Goal: Information Seeking & Learning: Compare options

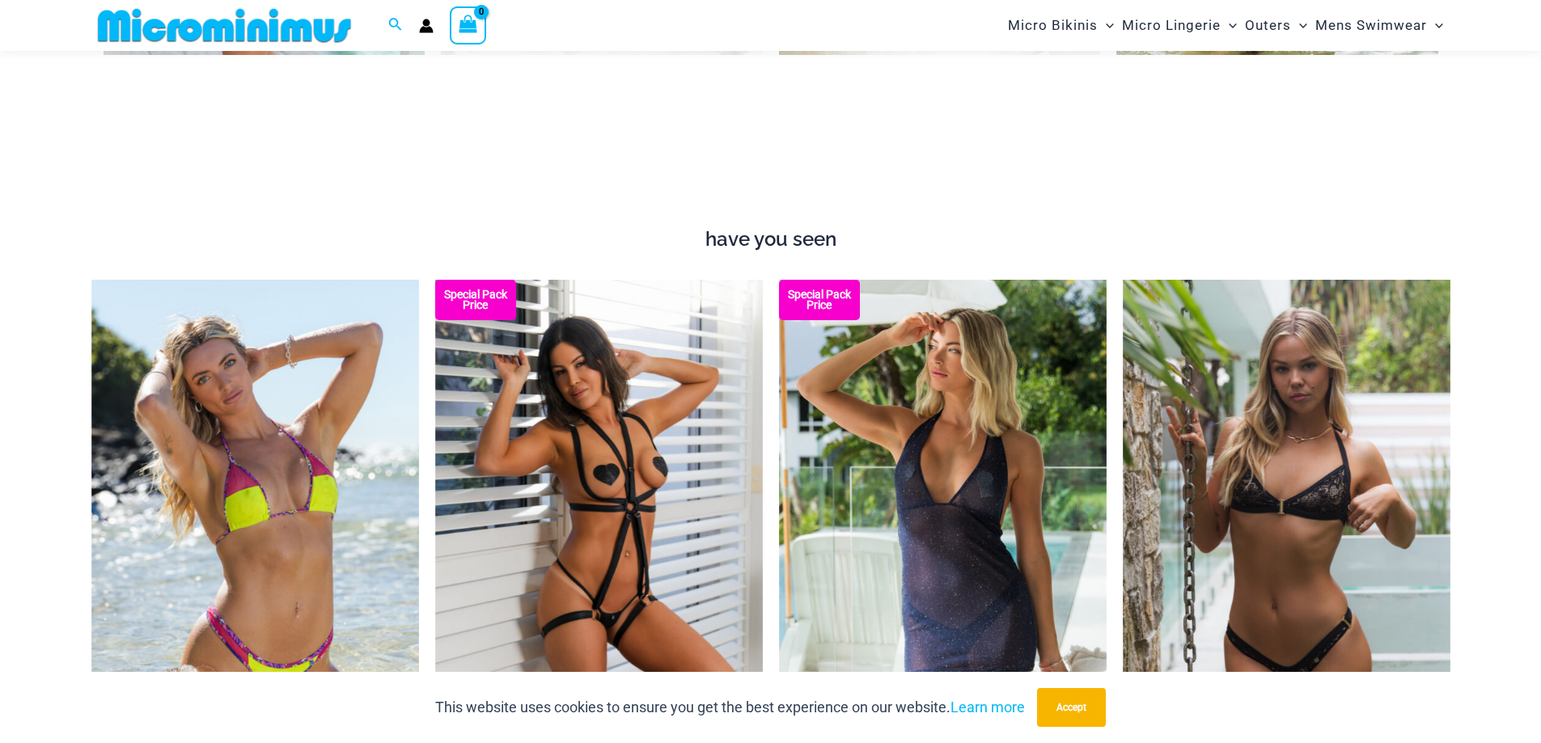
scroll to position [1618, 0]
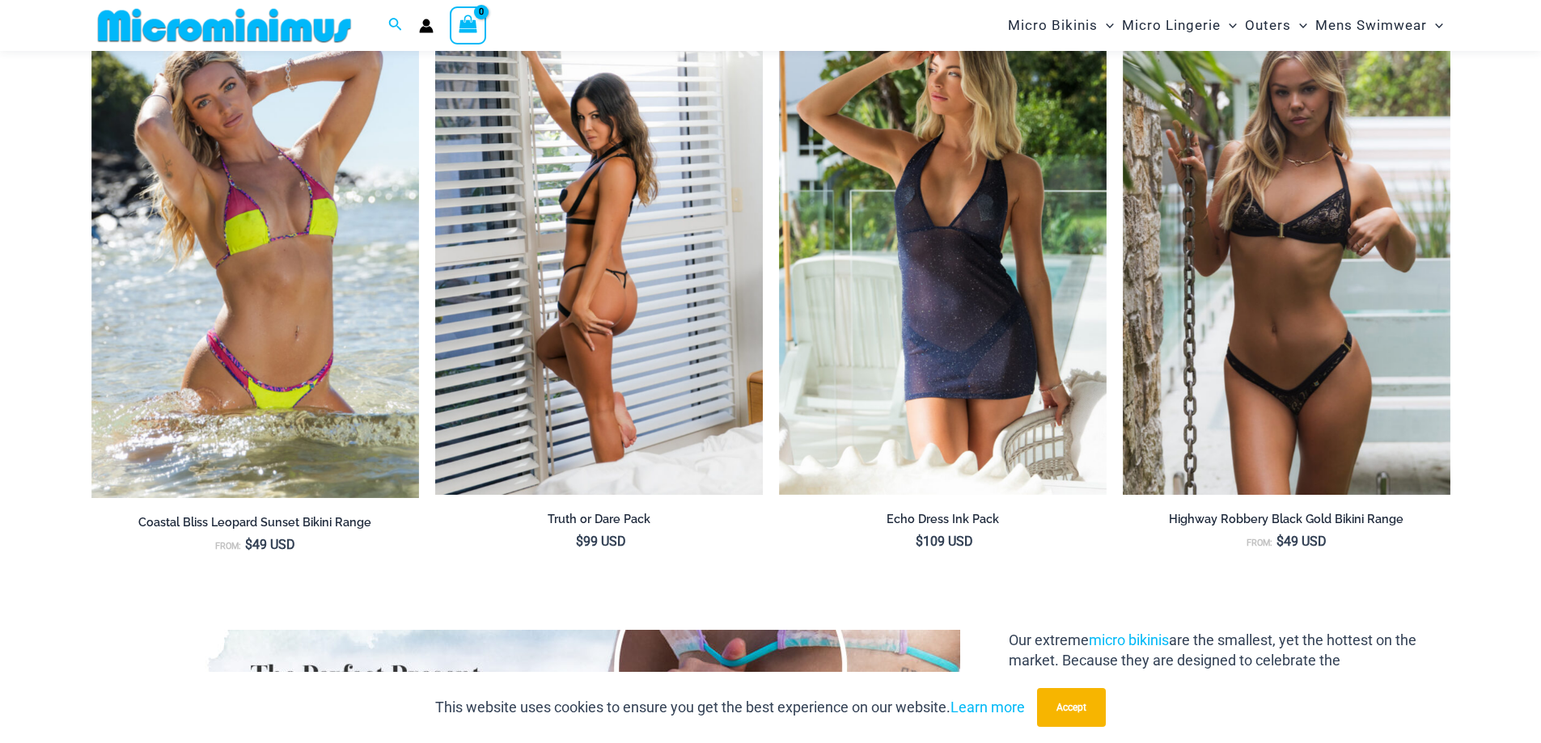
click at [546, 157] on img at bounding box center [599, 249] width 328 height 492
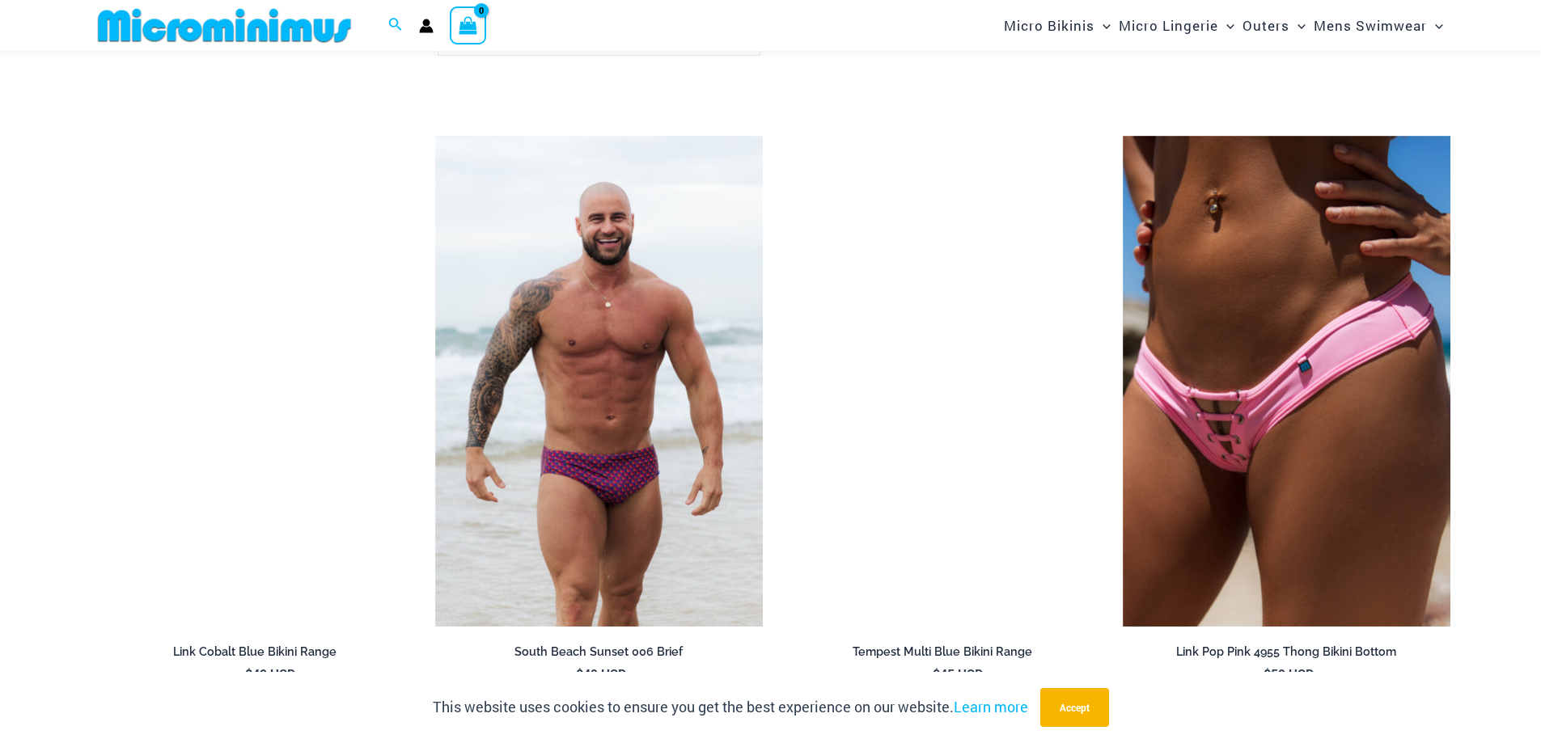
scroll to position [3202, 0]
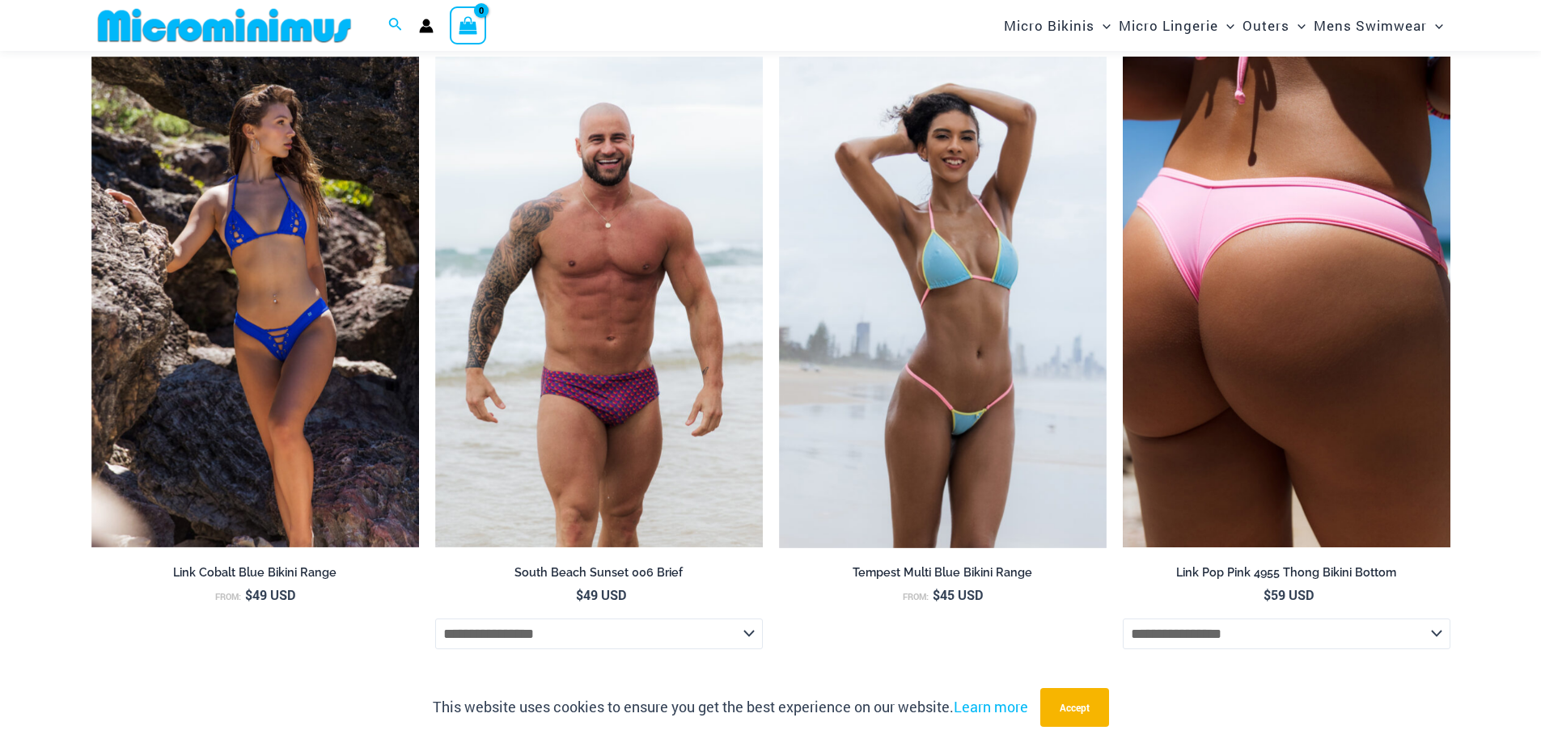
click at [1325, 281] on img at bounding box center [1287, 303] width 328 height 492
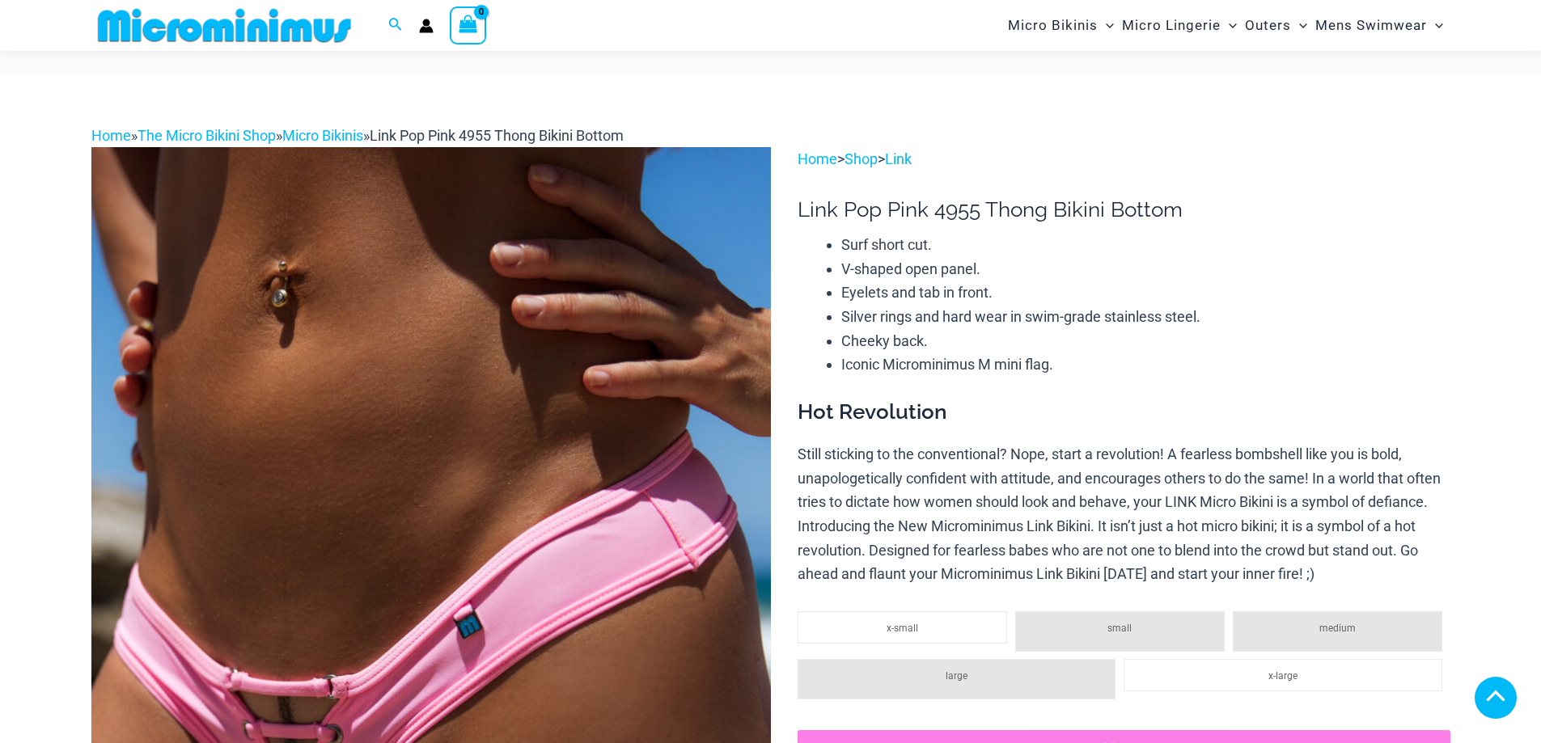
click at [329, 375] on img at bounding box center [431, 656] width 680 height 1019
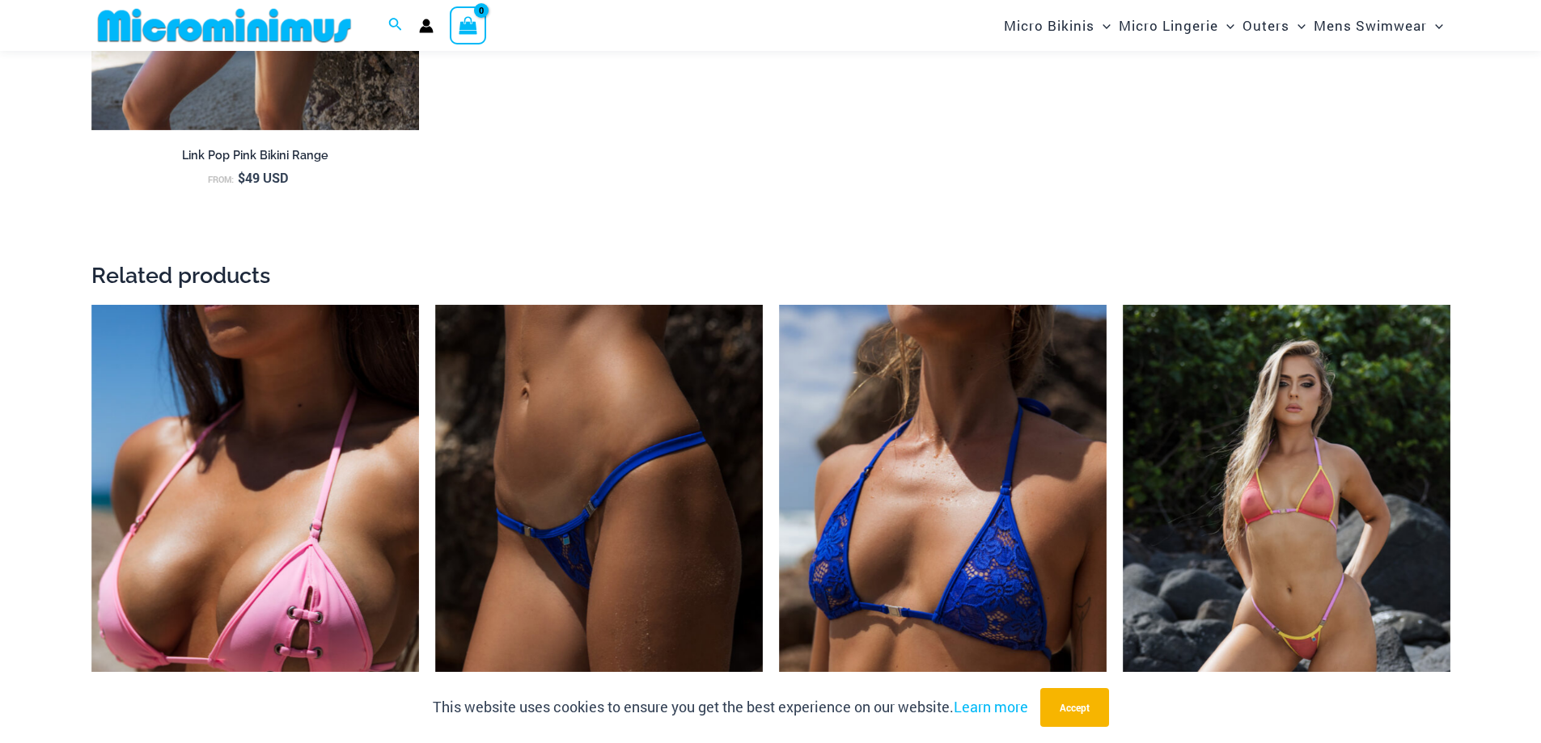
scroll to position [3617, 0]
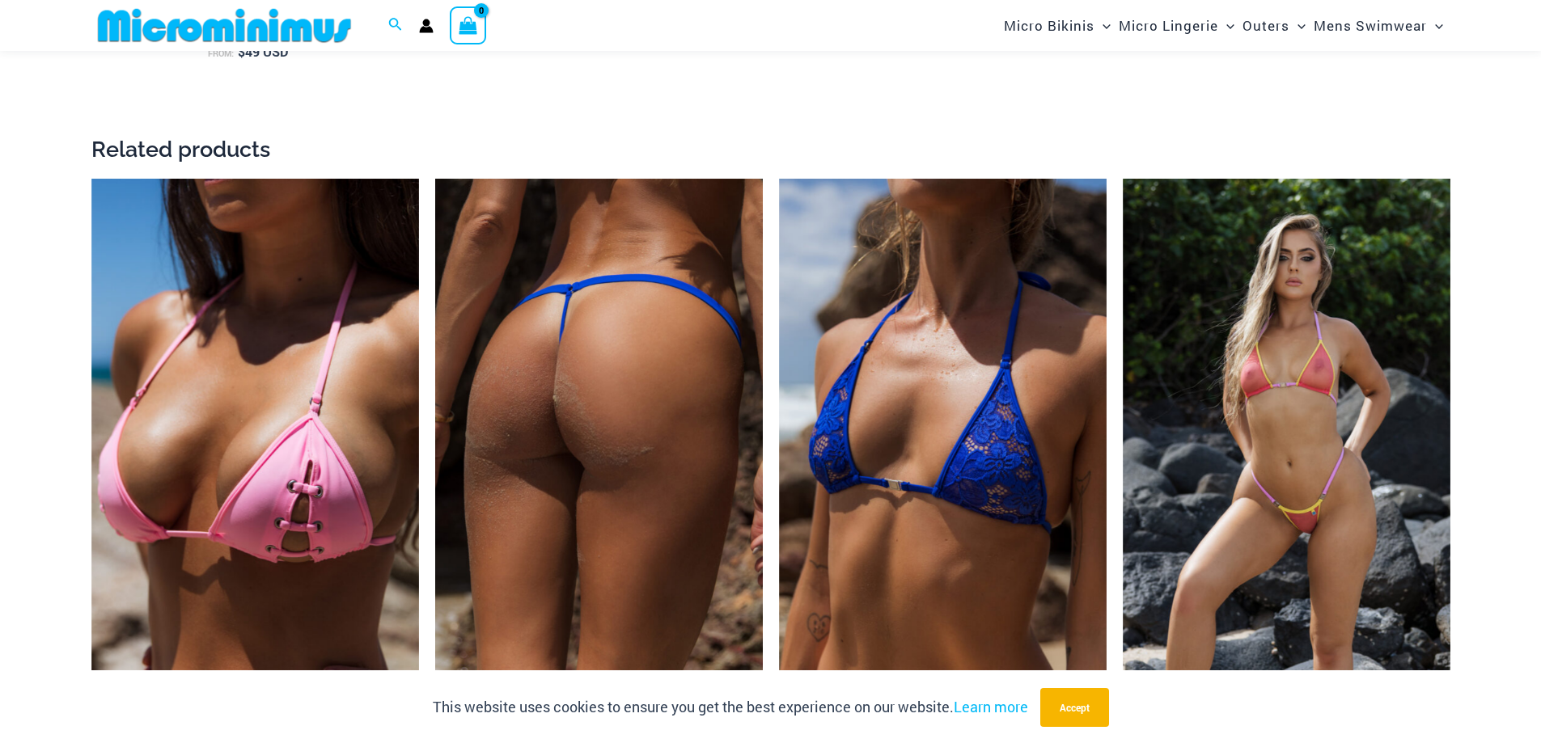
click at [697, 286] on img at bounding box center [599, 425] width 328 height 492
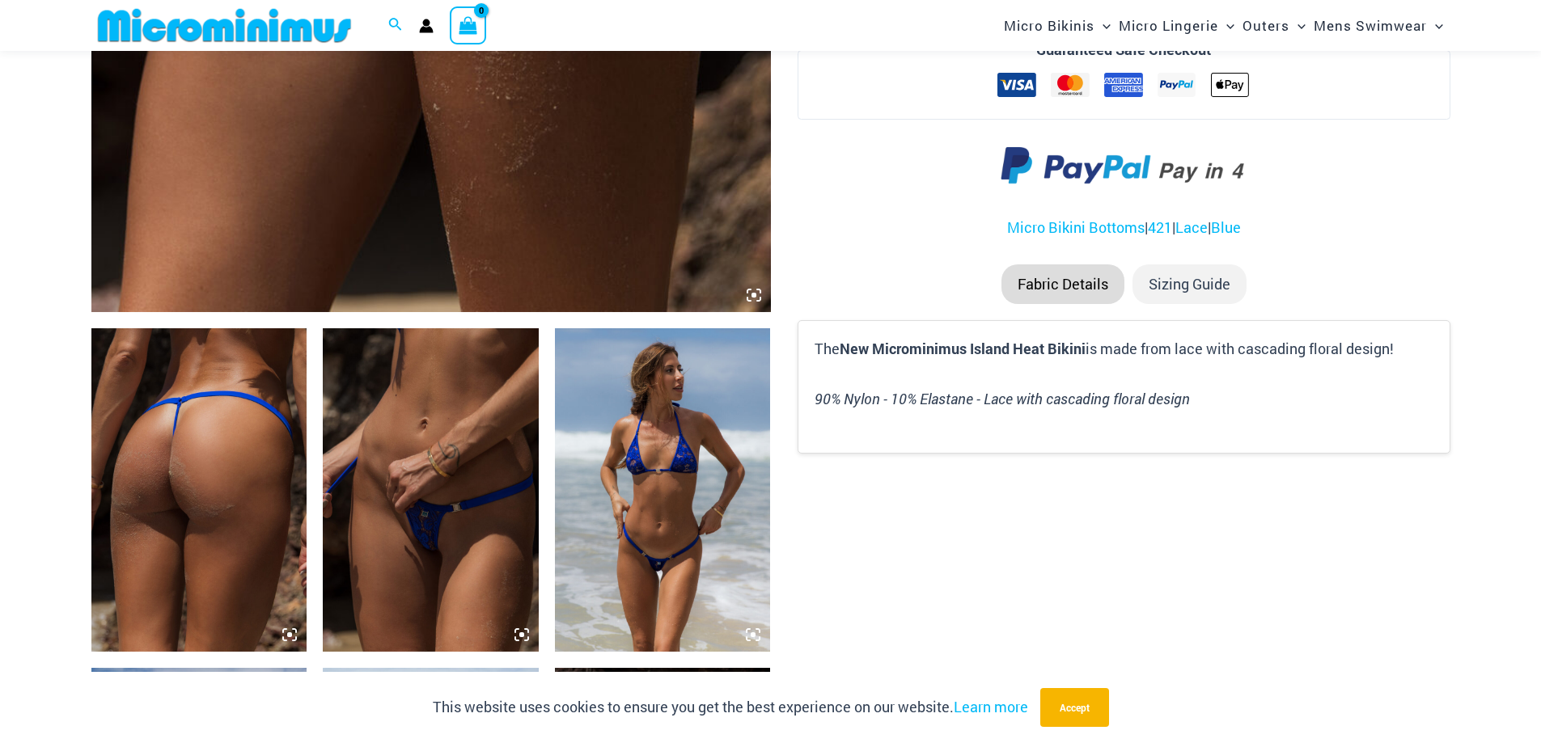
scroll to position [971, 0]
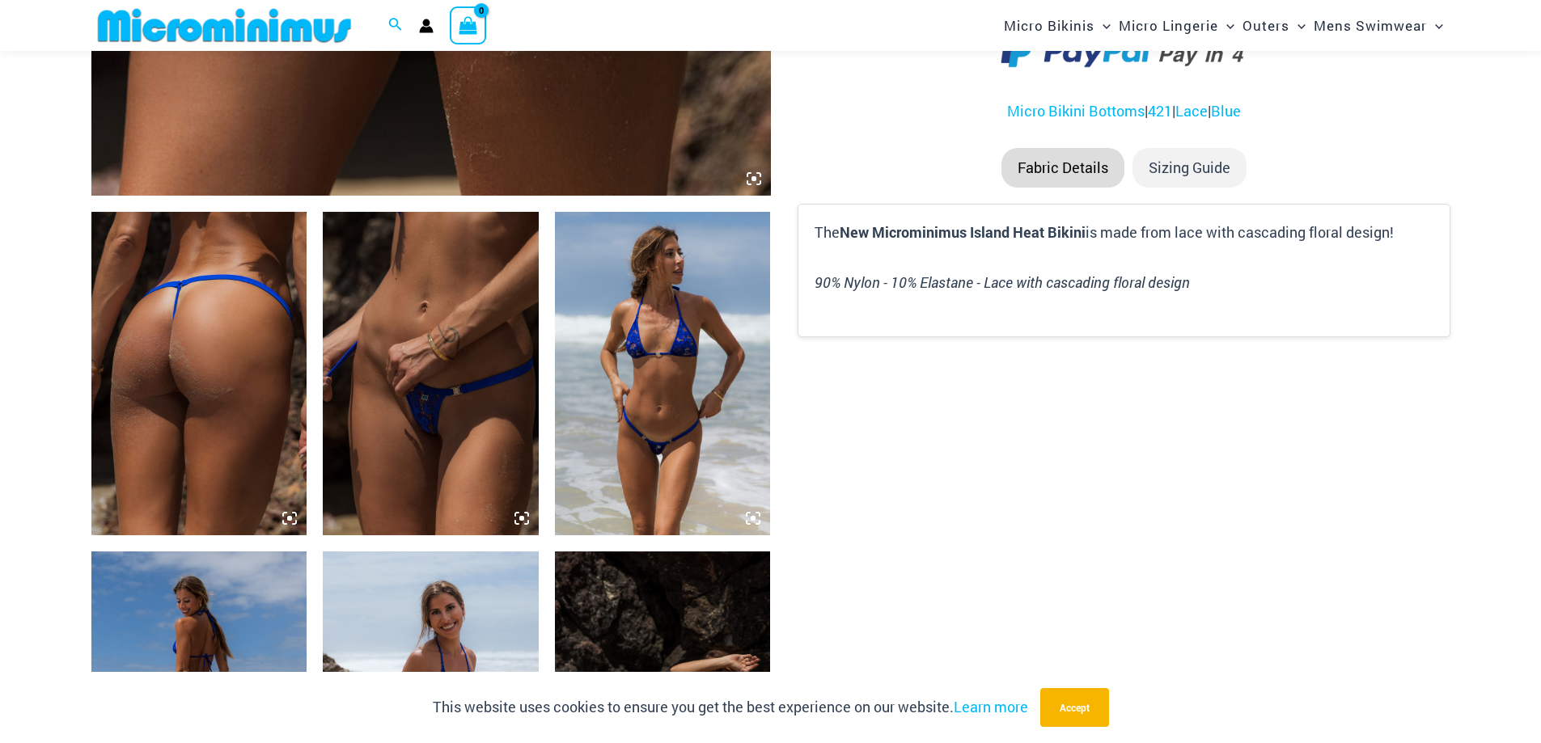
click at [218, 287] on img at bounding box center [199, 374] width 216 height 324
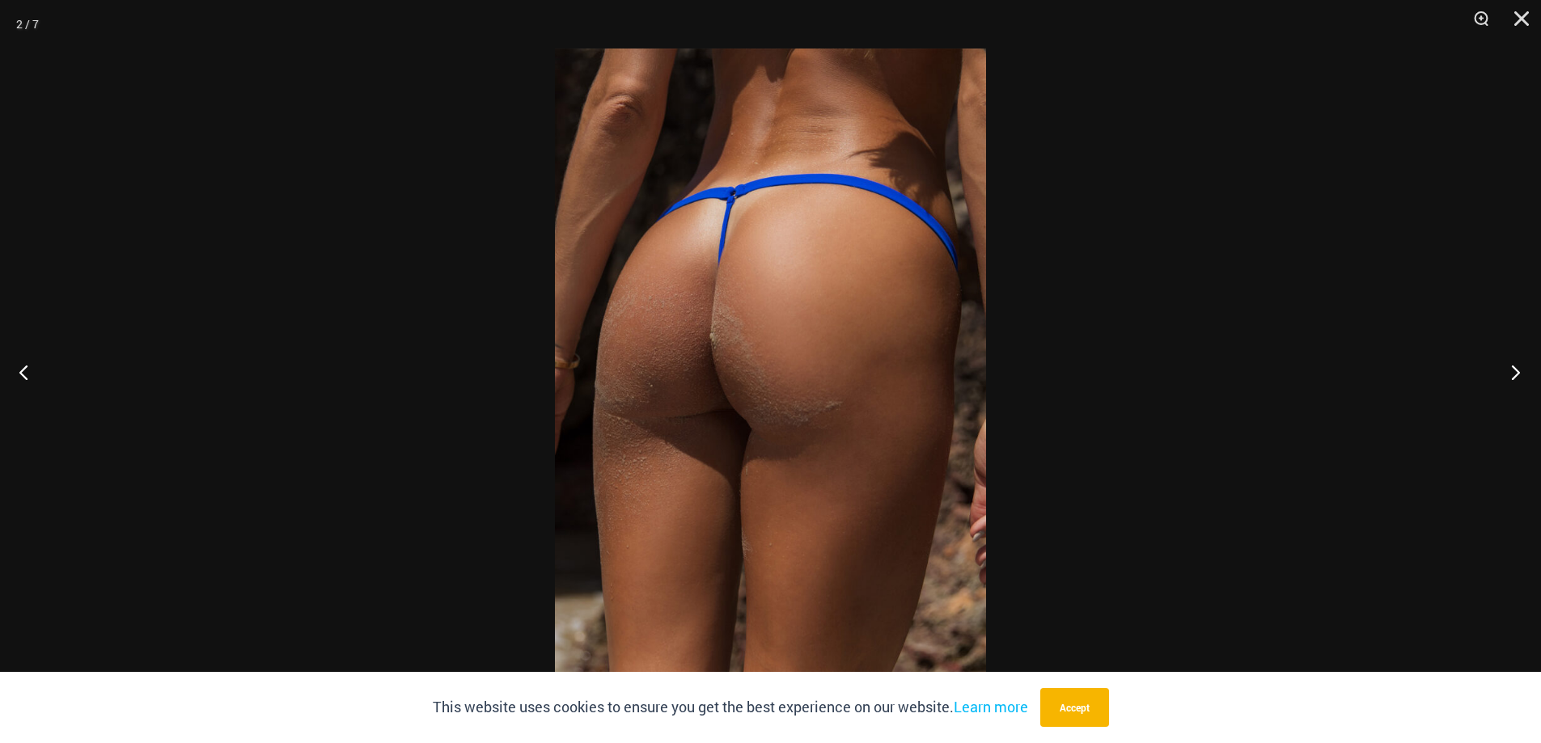
click at [1521, 365] on button "Next" at bounding box center [1510, 372] width 61 height 81
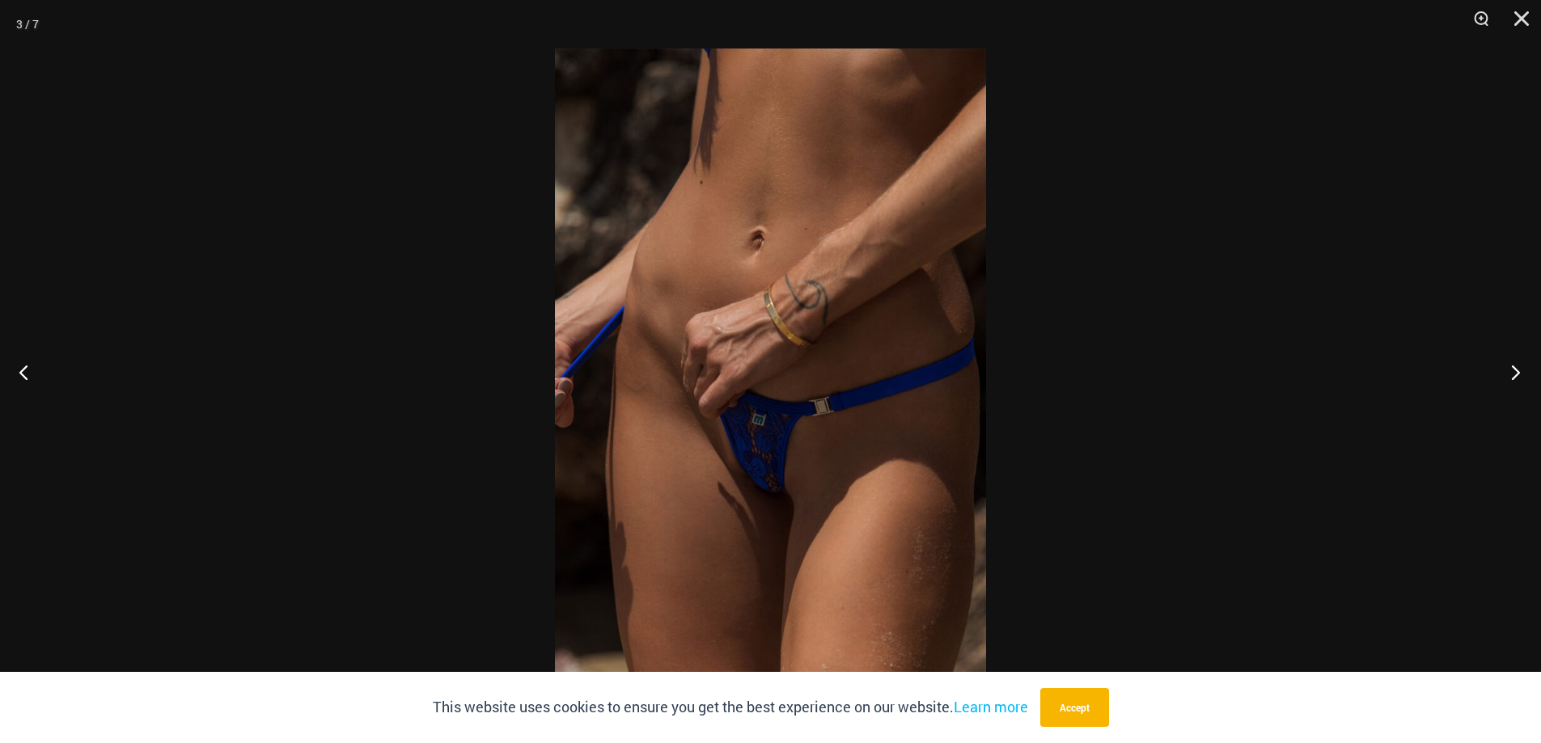
click at [1521, 365] on button "Next" at bounding box center [1510, 372] width 61 height 81
